Goal: Task Accomplishment & Management: Use online tool/utility

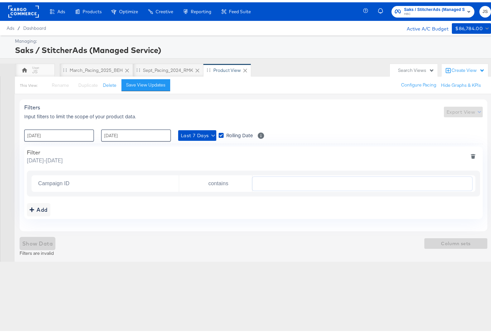
click at [410, 13] on span "HBC" at bounding box center [434, 11] width 60 height 5
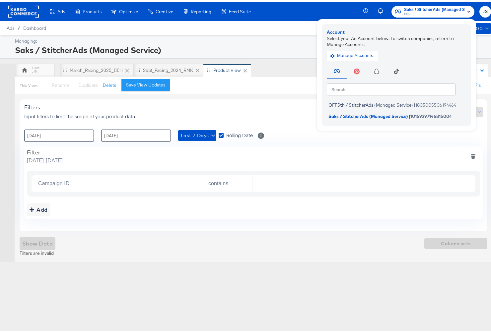
click at [253, 52] on div "Saks / StitcherAds (Managed Service)" at bounding box center [252, 47] width 474 height 11
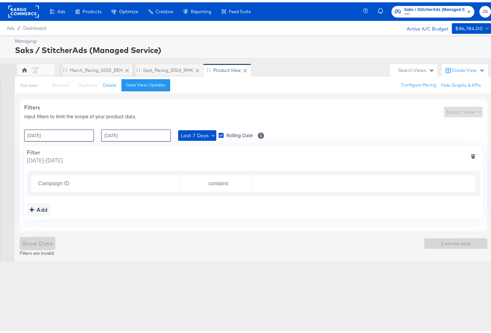
click at [13, 8] on rect at bounding box center [23, 9] width 31 height 12
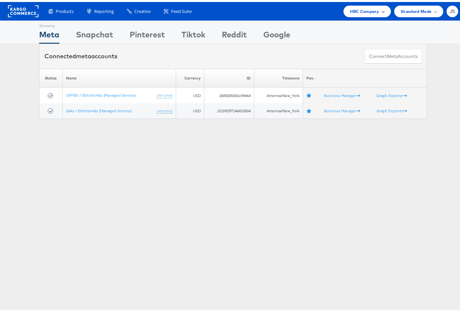
click at [358, 8] on span "HBC Company" at bounding box center [364, 9] width 29 height 7
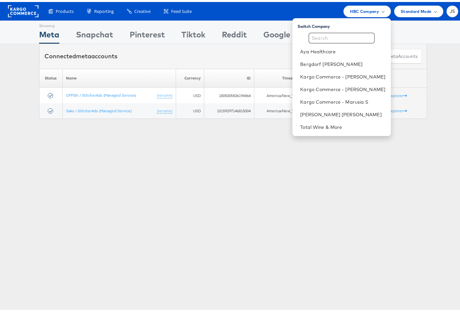
click at [190, 53] on div "Connected meta accounts Connect meta Accounts" at bounding box center [233, 54] width 388 height 25
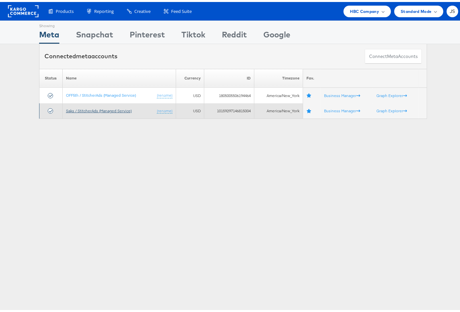
click at [83, 108] on link "Saks / StitcherAds (Managed Service)" at bounding box center [99, 108] width 66 height 5
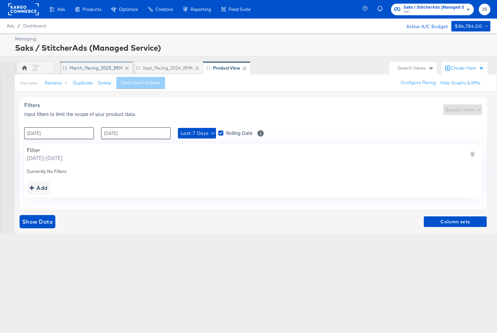
click at [106, 69] on div "March_Pacing_2025_BEH" at bounding box center [96, 68] width 53 height 6
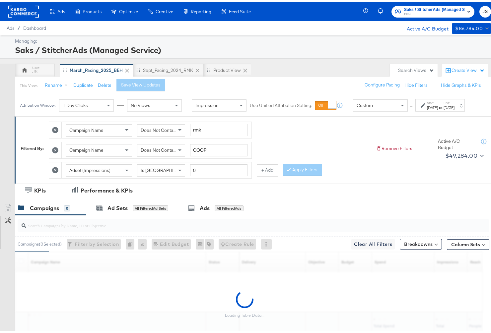
click at [450, 103] on label "End:" at bounding box center [448, 100] width 11 height 4
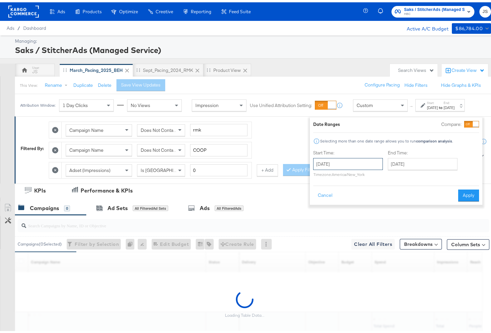
click at [346, 161] on input "April 1st 2025" at bounding box center [348, 162] width 70 height 12
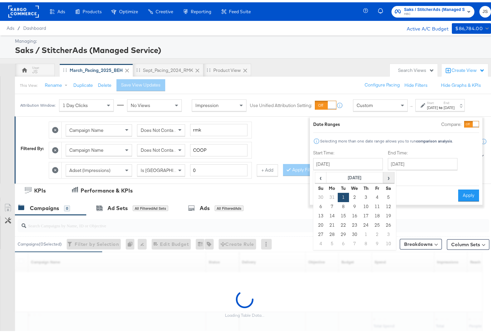
click at [387, 174] on span "›" at bounding box center [388, 175] width 10 height 10
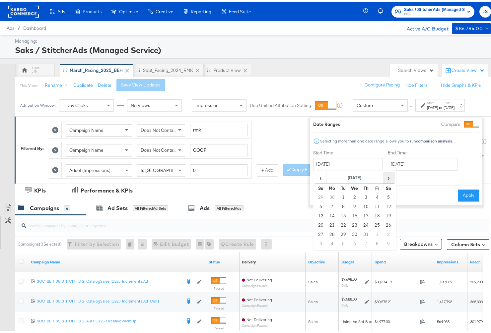
click at [387, 174] on span "›" at bounding box center [388, 175] width 10 height 10
click at [316, 222] on td "21" at bounding box center [320, 222] width 11 height 9
type input "September 21st 2025"
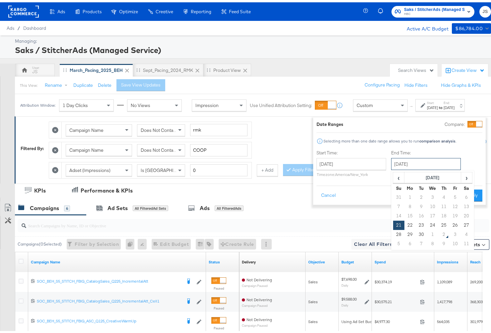
click at [440, 164] on input "September 21st 2025" at bounding box center [426, 162] width 70 height 12
click at [461, 225] on td "27" at bounding box center [466, 222] width 11 height 9
type input "September 27th 2025"
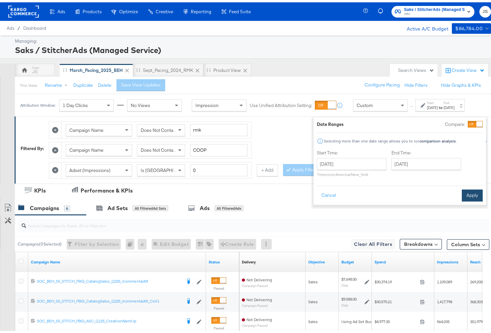
click at [468, 195] on button "Apply" at bounding box center [472, 193] width 21 height 12
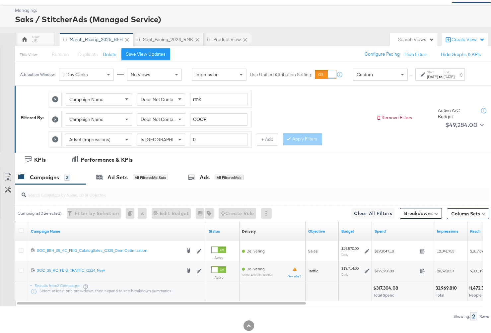
scroll to position [49, 0]
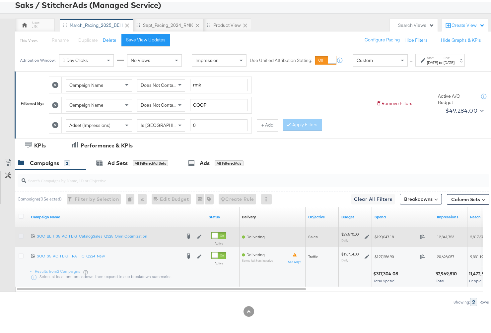
click at [22, 233] on icon at bounding box center [21, 233] width 5 height 5
click at [0, 0] on input "checkbox" at bounding box center [0, 0] width 0 height 0
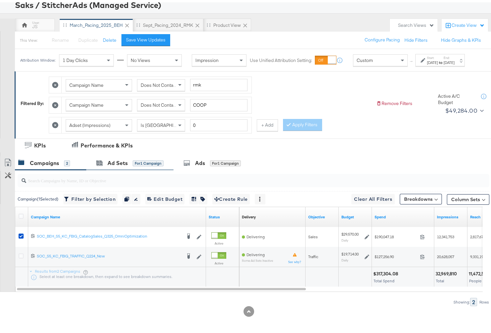
click at [129, 167] on div "Ad Sets for 1 Campaign" at bounding box center [129, 161] width 87 height 14
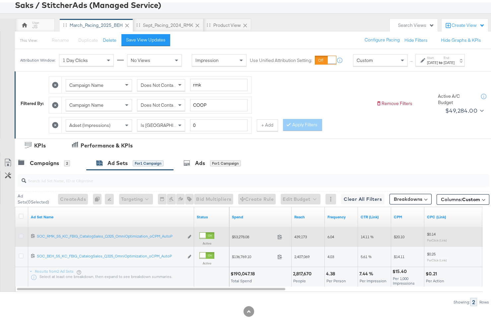
click at [21, 233] on icon at bounding box center [21, 233] width 5 height 5
click at [0, 0] on input "checkbox" at bounding box center [0, 0] width 0 height 0
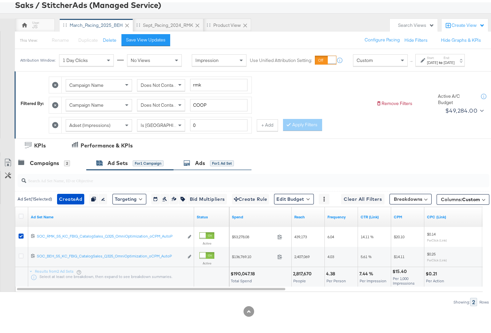
click at [203, 159] on div "Ads" at bounding box center [200, 161] width 10 height 8
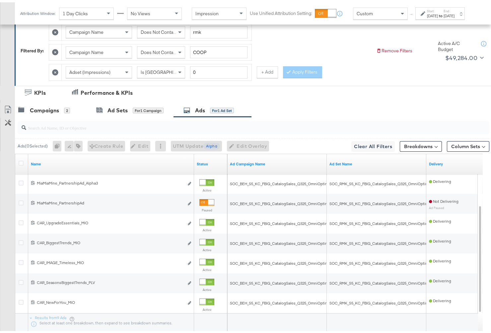
scroll to position [106, 0]
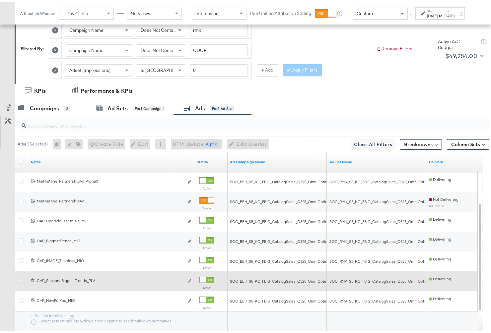
click at [21, 277] on icon at bounding box center [21, 278] width 5 height 5
click at [0, 0] on input "checkbox" at bounding box center [0, 0] width 0 height 0
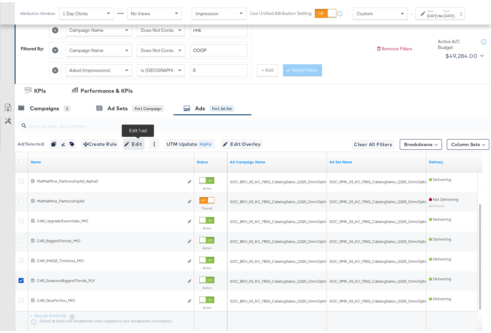
click at [136, 140] on span "Edit" at bounding box center [134, 142] width 16 height 8
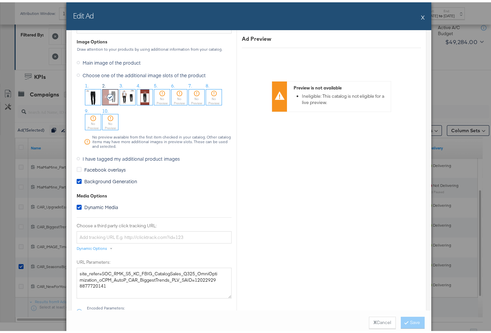
scroll to position [548, 0]
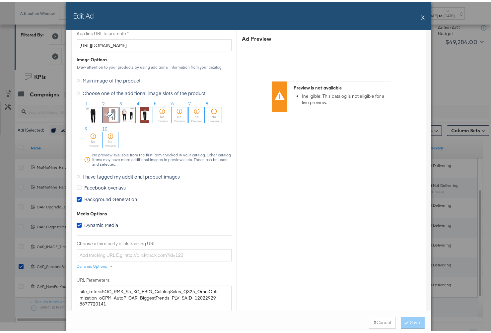
click at [111, 195] on span "Background Generation" at bounding box center [110, 197] width 53 height 7
click at [0, 0] on input "Background Generation" at bounding box center [0, 0] width 0 height 0
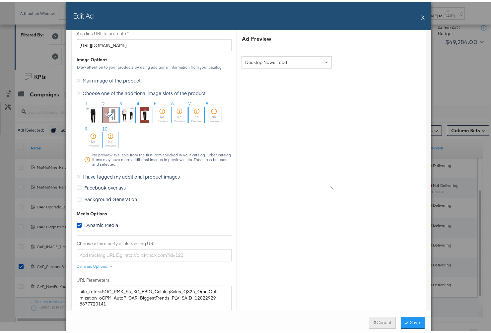
click at [381, 319] on button "X Cancel" at bounding box center [382, 321] width 27 height 12
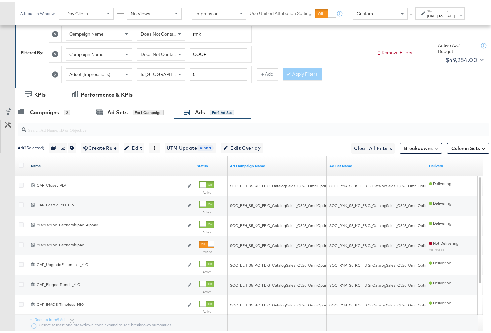
scroll to position [109, 0]
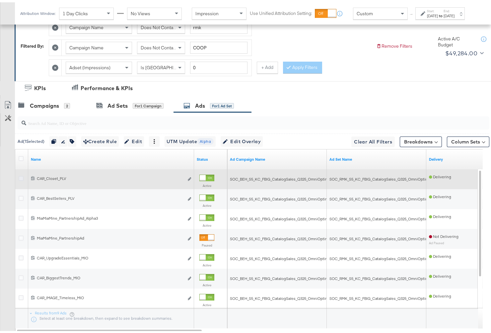
click at [22, 175] on icon at bounding box center [21, 176] width 5 height 5
click at [0, 0] on input "checkbox" at bounding box center [0, 0] width 0 height 0
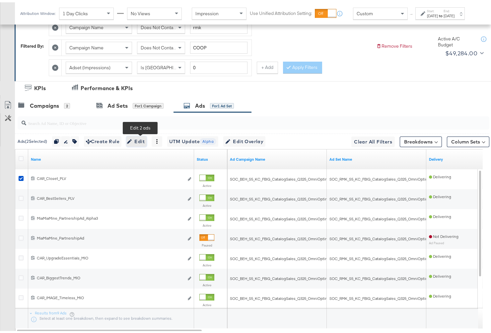
click at [145, 135] on span "Edit" at bounding box center [136, 139] width 16 height 8
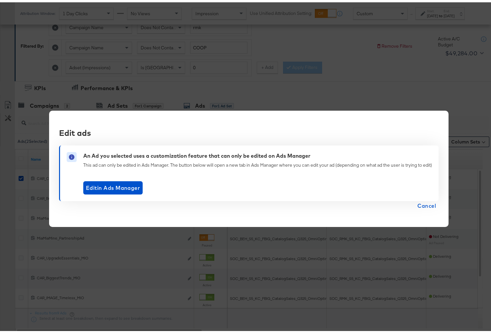
click at [422, 204] on span "Cancel" at bounding box center [426, 203] width 19 height 9
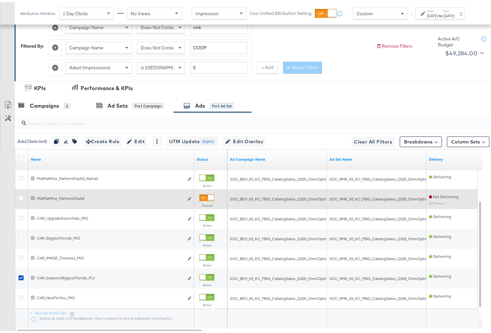
scroll to position [149, 0]
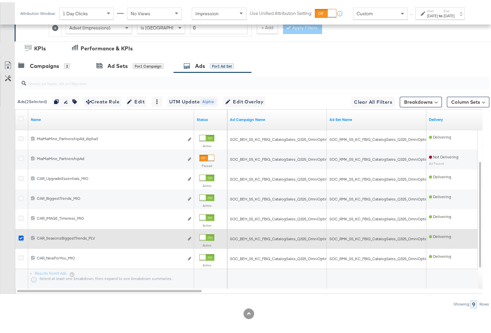
click at [20, 235] on icon at bounding box center [21, 235] width 5 height 5
click at [0, 0] on input "checkbox" at bounding box center [0, 0] width 0 height 0
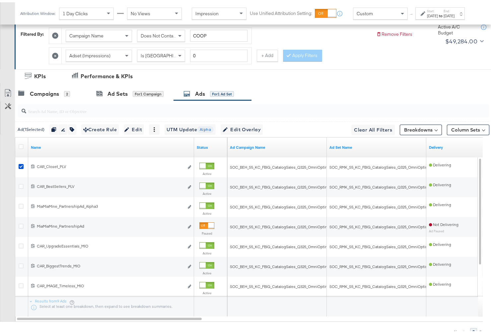
scroll to position [124, 0]
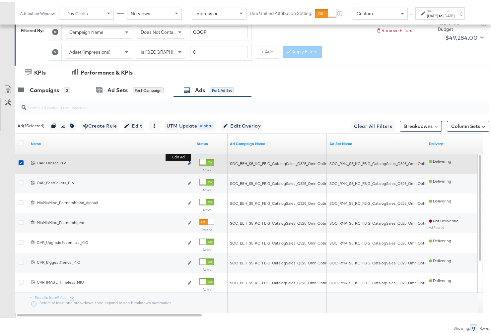
click at [189, 159] on icon "link" at bounding box center [189, 161] width 3 height 4
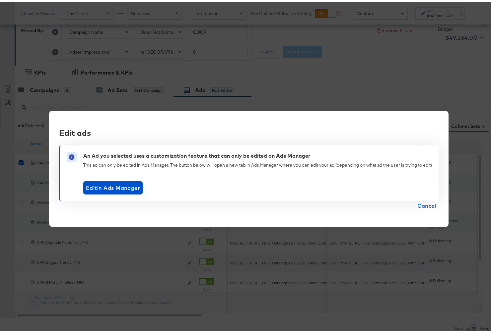
click at [429, 208] on span "Cancel" at bounding box center [426, 203] width 19 height 9
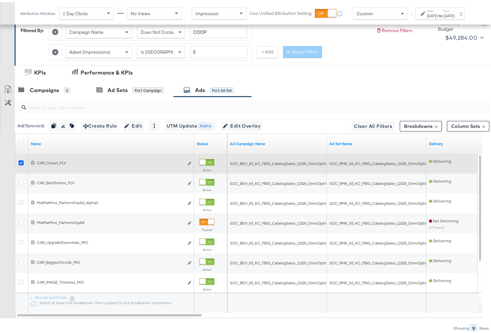
click at [20, 158] on icon at bounding box center [21, 160] width 5 height 5
click at [0, 0] on input "checkbox" at bounding box center [0, 0] width 0 height 0
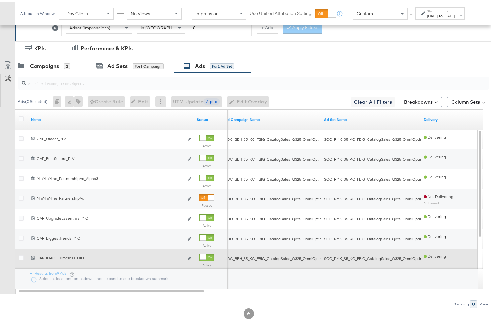
scroll to position [148, 0]
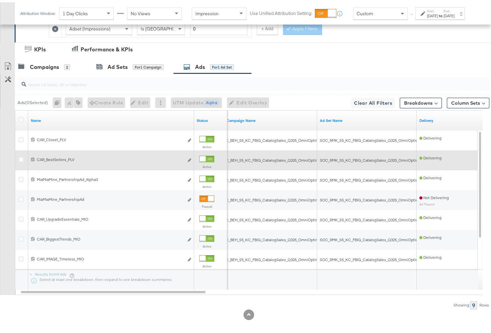
click at [22, 158] on div at bounding box center [22, 158] width 7 height 7
click at [20, 155] on icon at bounding box center [21, 157] width 5 height 5
click at [0, 0] on input "checkbox" at bounding box center [0, 0] width 0 height 0
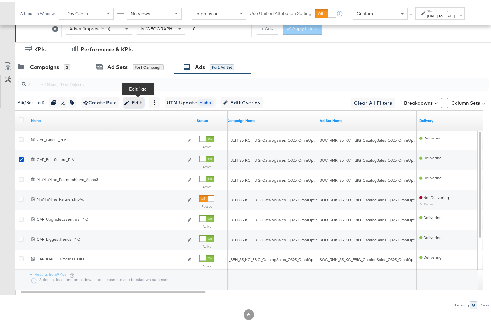
click at [142, 96] on span "Edit" at bounding box center [134, 100] width 16 height 8
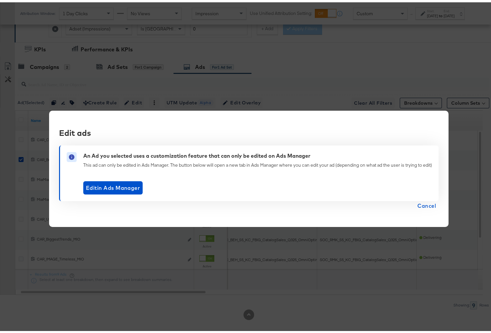
click at [423, 206] on span "Cancel" at bounding box center [426, 203] width 19 height 9
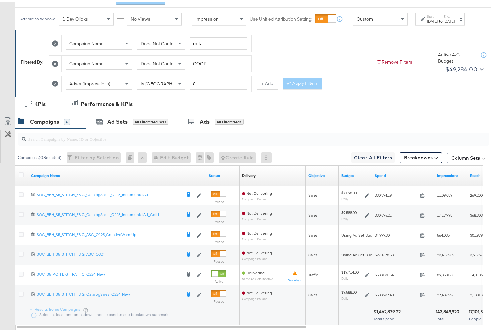
scroll to position [88, 0]
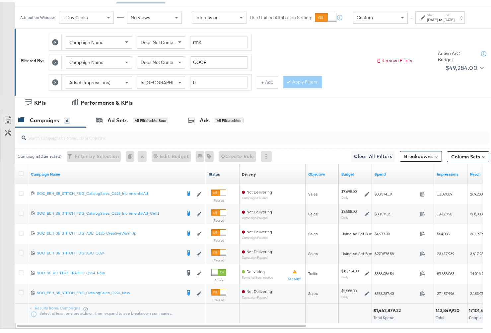
click at [211, 175] on link "Status" at bounding box center [223, 171] width 28 height 5
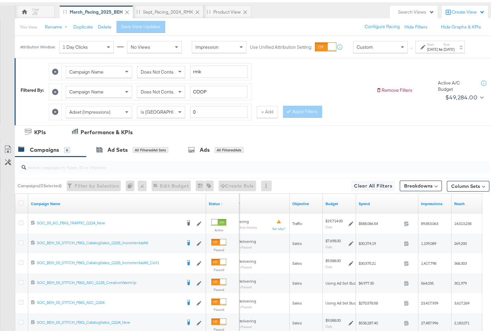
scroll to position [57, 0]
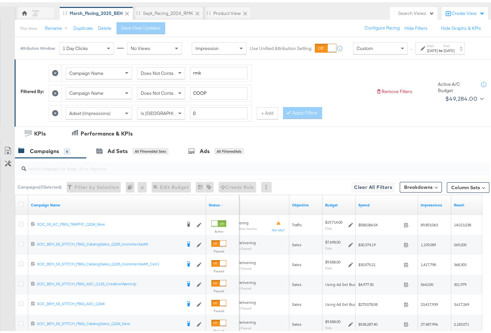
click at [427, 51] on div "Apr 1st 2025" at bounding box center [432, 48] width 11 height 5
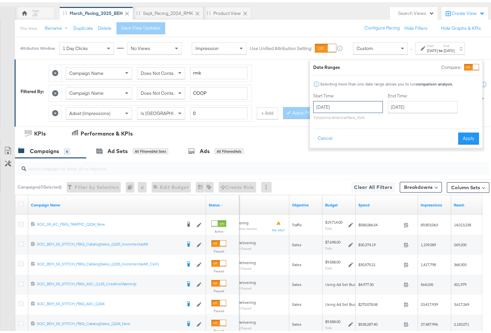
click at [359, 106] on input "April 1st 2025" at bounding box center [348, 105] width 70 height 12
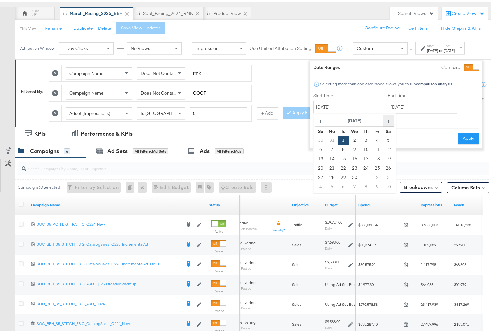
click at [384, 116] on span "›" at bounding box center [388, 118] width 10 height 10
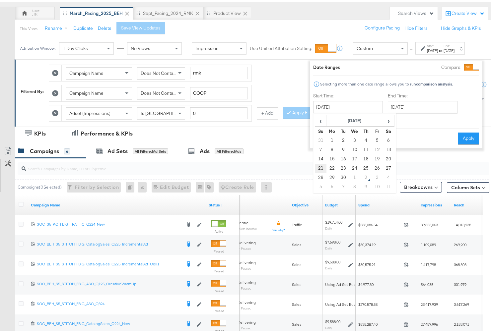
click at [317, 165] on td "21" at bounding box center [320, 165] width 11 height 9
type input "September 21st 2025"
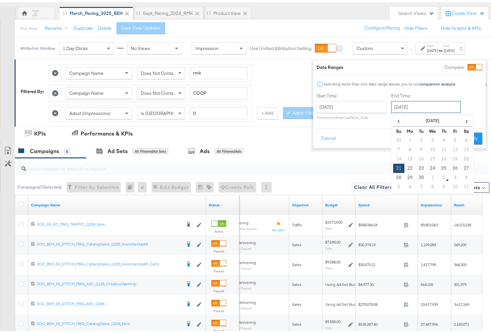
click at [441, 106] on input "September 21st 2025" at bounding box center [426, 105] width 70 height 12
click at [462, 167] on td "27" at bounding box center [466, 165] width 11 height 9
type input "September 27th 2025"
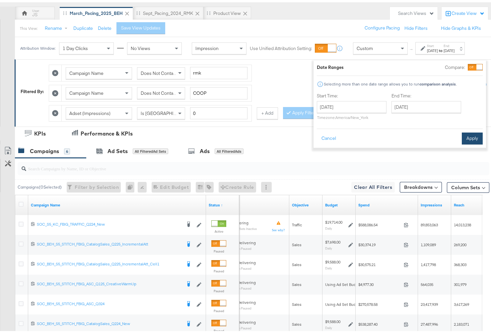
click at [462, 138] on button "Apply" at bounding box center [472, 136] width 21 height 12
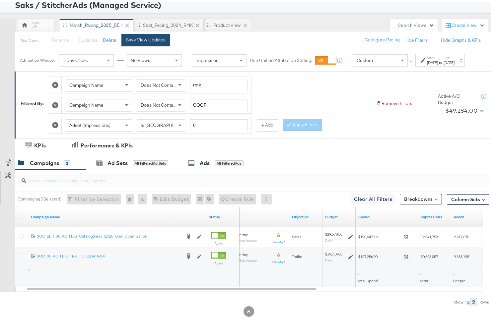
scroll to position [49, 0]
click at [138, 34] on div "Save View Updates" at bounding box center [145, 37] width 39 height 6
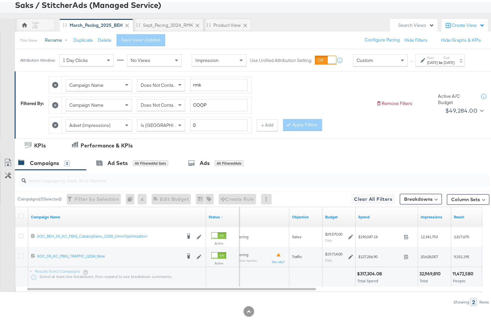
click at [61, 32] on button "Rename" at bounding box center [57, 38] width 34 height 12
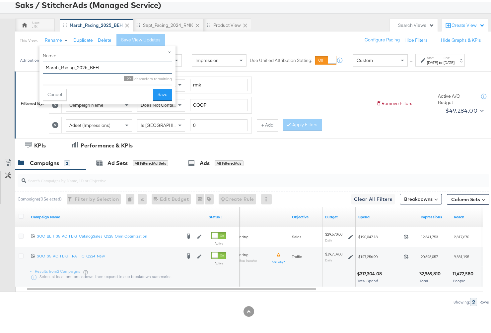
drag, startPoint x: 58, startPoint y: 62, endPoint x: 37, endPoint y: 62, distance: 21.2
click at [37, 62] on body "Ads Products Optimize Creative Reporting Feed Suite Saks / StitcherAds (Managed…" at bounding box center [248, 144] width 497 height 378
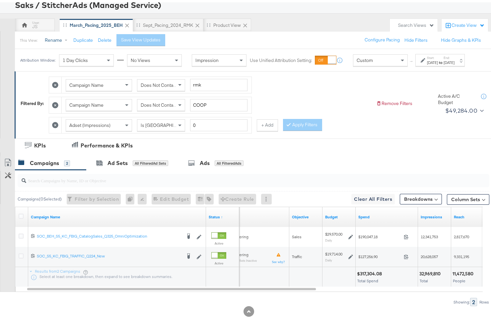
click at [56, 33] on button "Rename" at bounding box center [57, 38] width 34 height 12
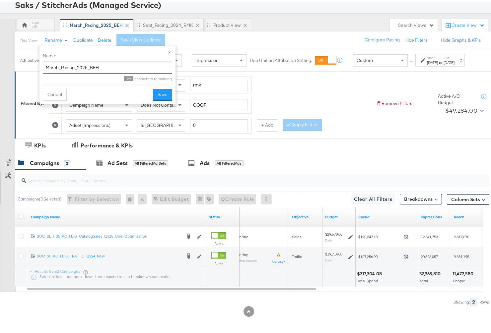
drag, startPoint x: 58, startPoint y: 62, endPoint x: 46, endPoint y: 62, distance: 12.6
click at [46, 62] on input "March_Pacing_2025_BEH" at bounding box center [107, 65] width 129 height 12
type input "Oct_Pacing_2025_BEH"
click at [157, 92] on button "Save" at bounding box center [162, 93] width 19 height 12
